Goal: Navigation & Orientation: Find specific page/section

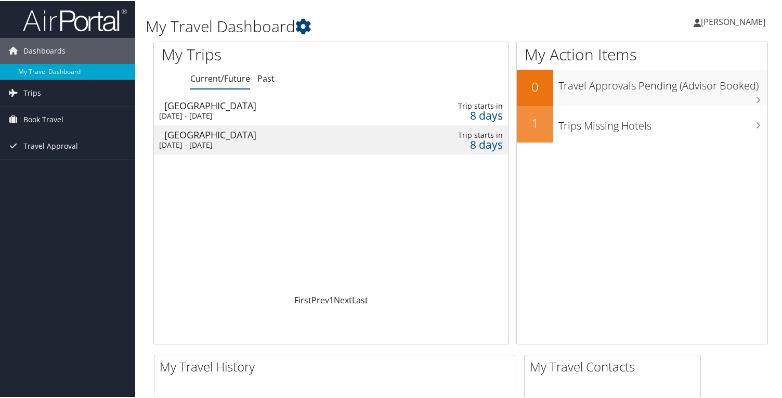
click at [246, 104] on div "[GEOGRAPHIC_DATA]" at bounding box center [276, 104] width 225 height 9
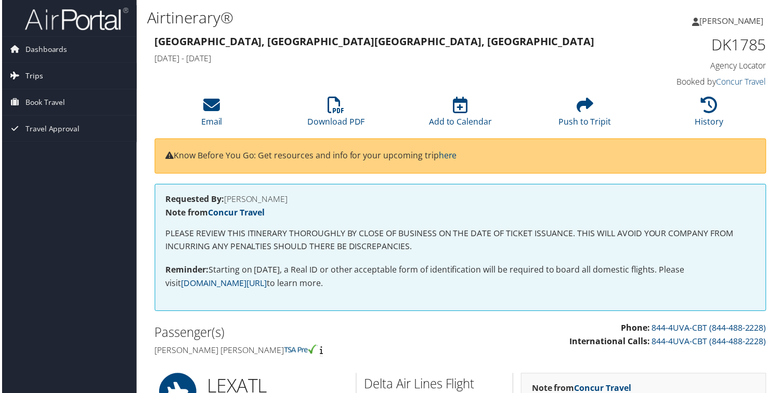
click at [43, 77] on link "Trips" at bounding box center [67, 76] width 135 height 26
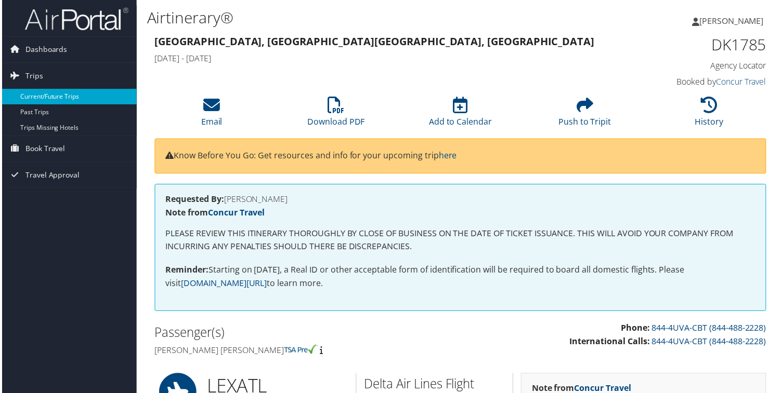
click at [49, 97] on link "Current/Future Trips" at bounding box center [67, 97] width 135 height 16
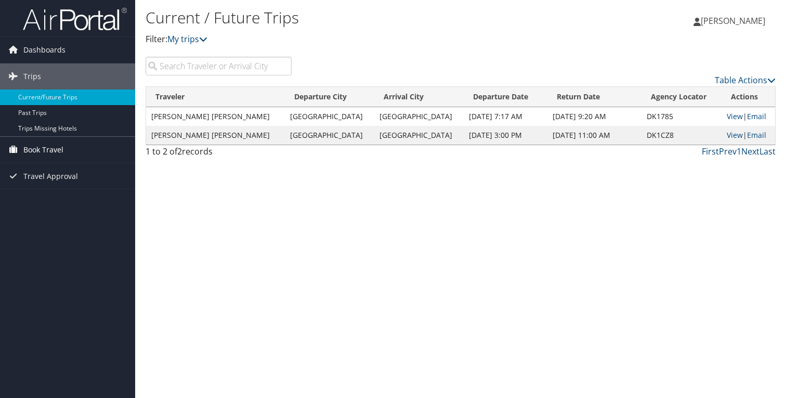
click at [55, 156] on span "Book Travel" at bounding box center [43, 150] width 40 height 26
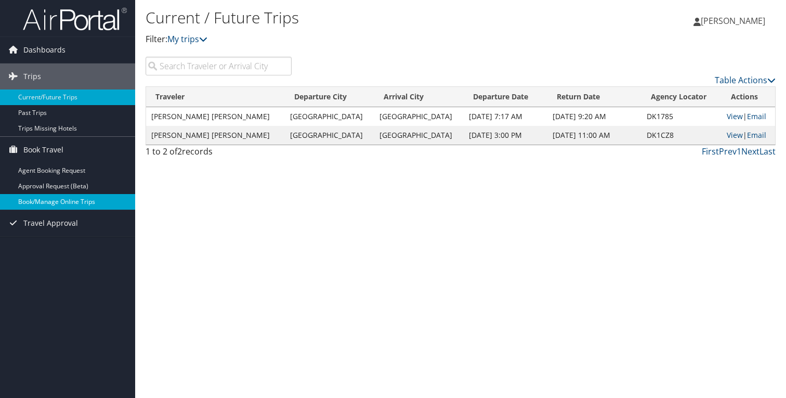
click at [54, 200] on link "Book/Manage Online Trips" at bounding box center [67, 202] width 135 height 16
click at [32, 98] on link "Current/Future Trips" at bounding box center [67, 97] width 135 height 16
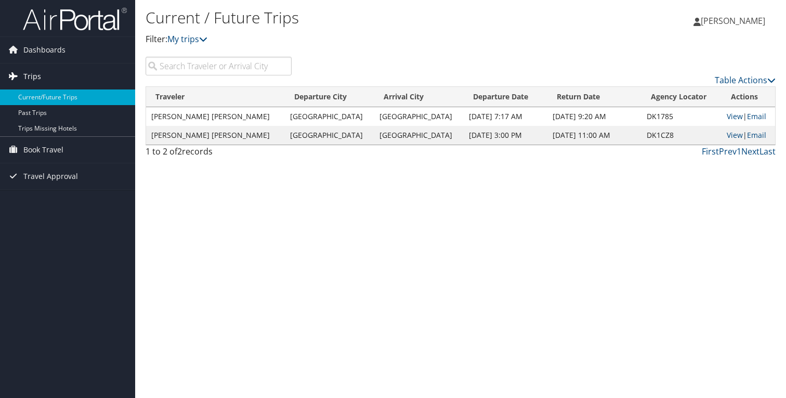
click at [39, 74] on span "Trips" at bounding box center [32, 76] width 18 height 26
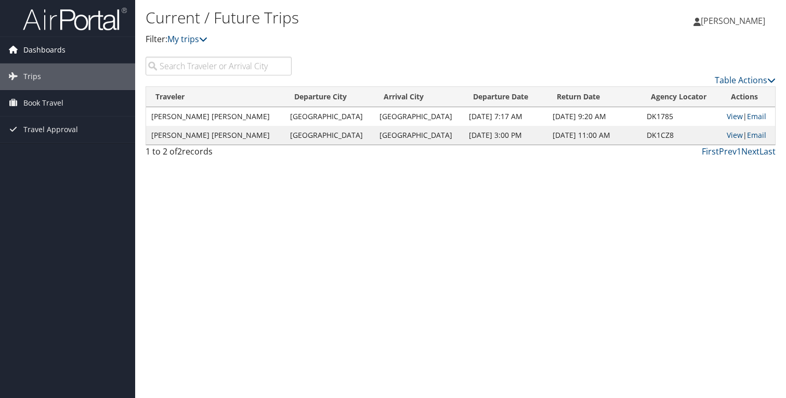
click at [36, 42] on span "Dashboards" at bounding box center [44, 50] width 42 height 26
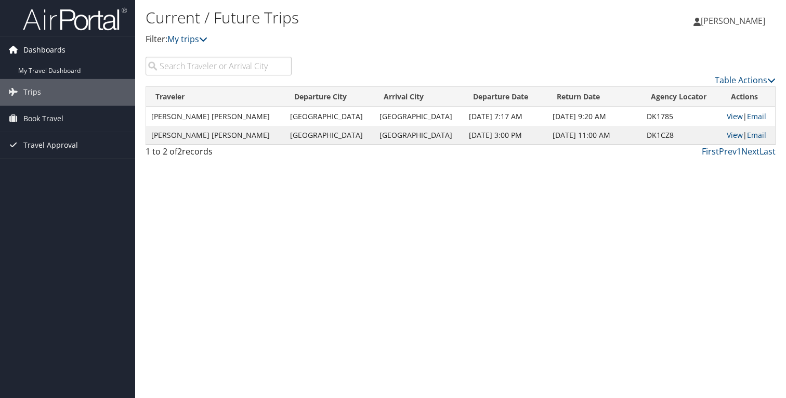
click at [36, 49] on span "Dashboards" at bounding box center [44, 50] width 42 height 26
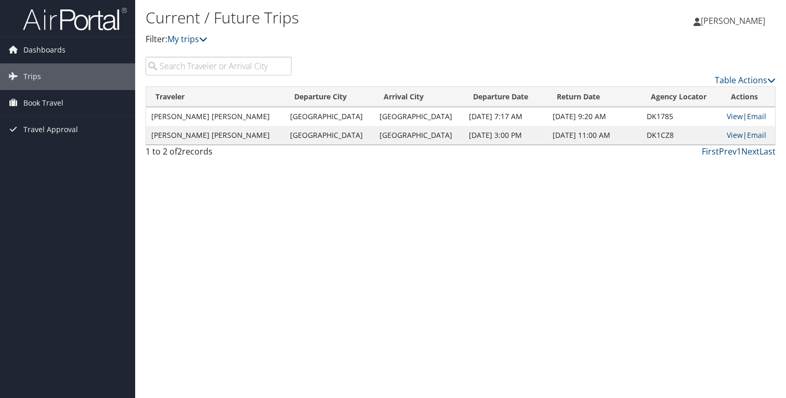
click at [49, 17] on img at bounding box center [75, 19] width 104 height 24
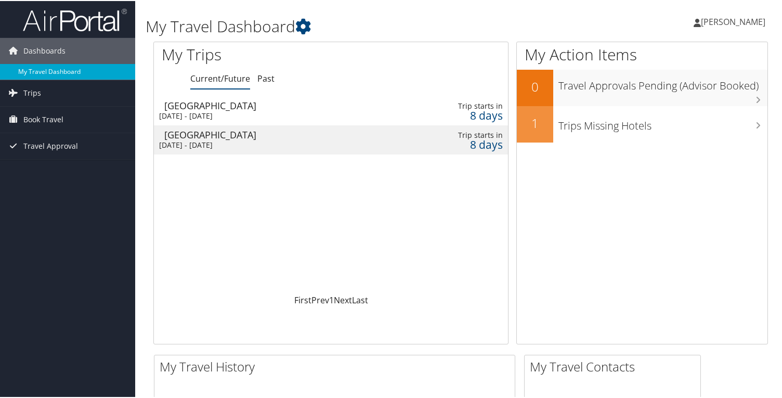
click at [61, 63] on link "My Travel Dashboard" at bounding box center [67, 71] width 135 height 16
click at [59, 51] on span "Dashboards" at bounding box center [44, 50] width 42 height 26
